Goal: Information Seeking & Learning: Learn about a topic

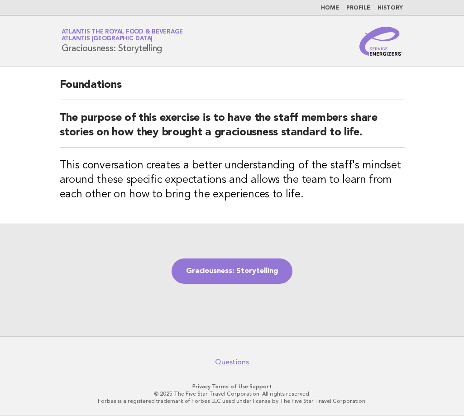
click at [376, 52] on img at bounding box center [381, 41] width 43 height 29
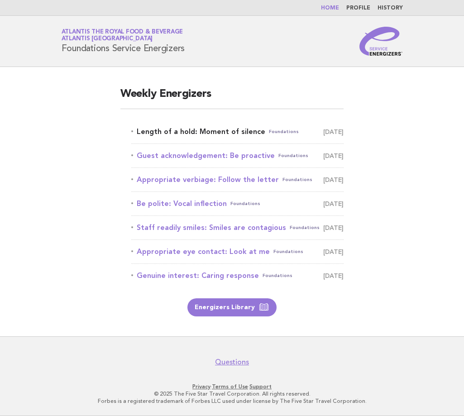
click at [208, 129] on link "Length of a hold: Moment of silence Foundations [DATE]" at bounding box center [237, 131] width 212 height 13
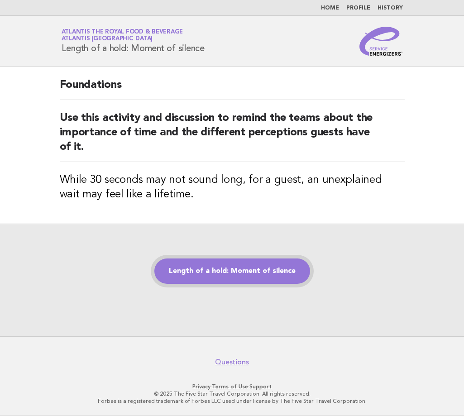
click at [224, 282] on link "Length of a hold: Moment of silence" at bounding box center [232, 271] width 156 height 25
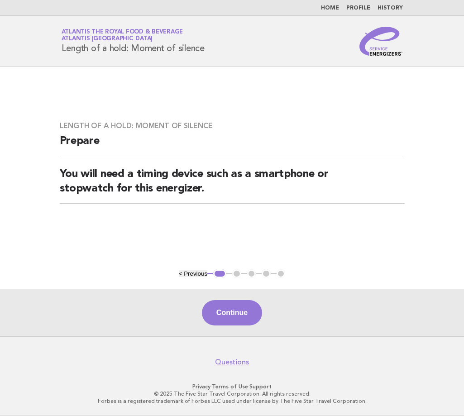
click at [249, 329] on div "Continue" at bounding box center [232, 313] width 464 height 48
click at [252, 318] on button "Continue" at bounding box center [232, 312] width 60 height 25
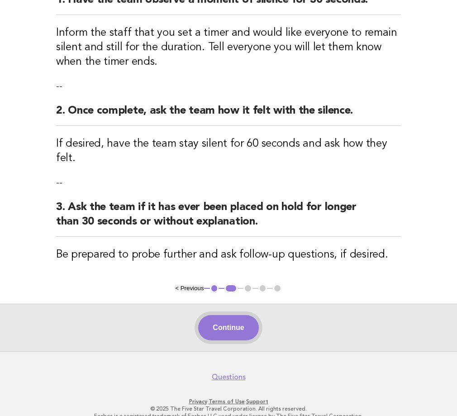
click at [220, 315] on button "Continue" at bounding box center [228, 327] width 60 height 25
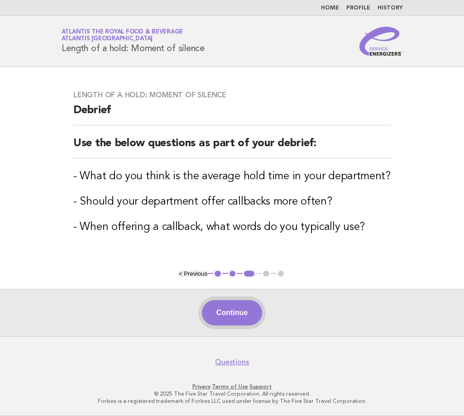
click at [249, 313] on button "Continue" at bounding box center [232, 312] width 60 height 25
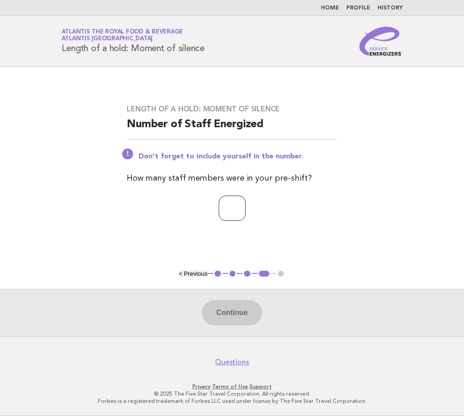
click at [235, 218] on input "number" at bounding box center [232, 208] width 27 height 25
type input "*"
click at [240, 314] on button "Continue" at bounding box center [232, 312] width 60 height 25
